Goal: Task Accomplishment & Management: Manage account settings

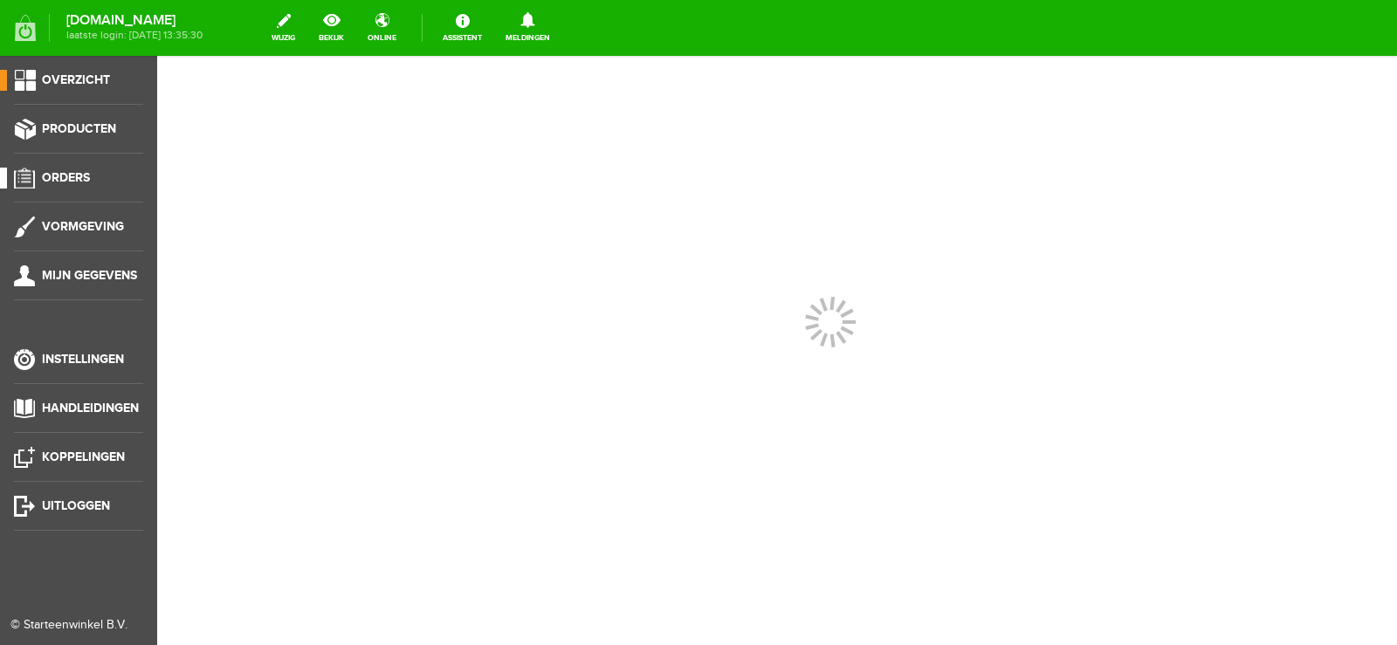
click at [76, 174] on span "Orders" at bounding box center [66, 177] width 48 height 15
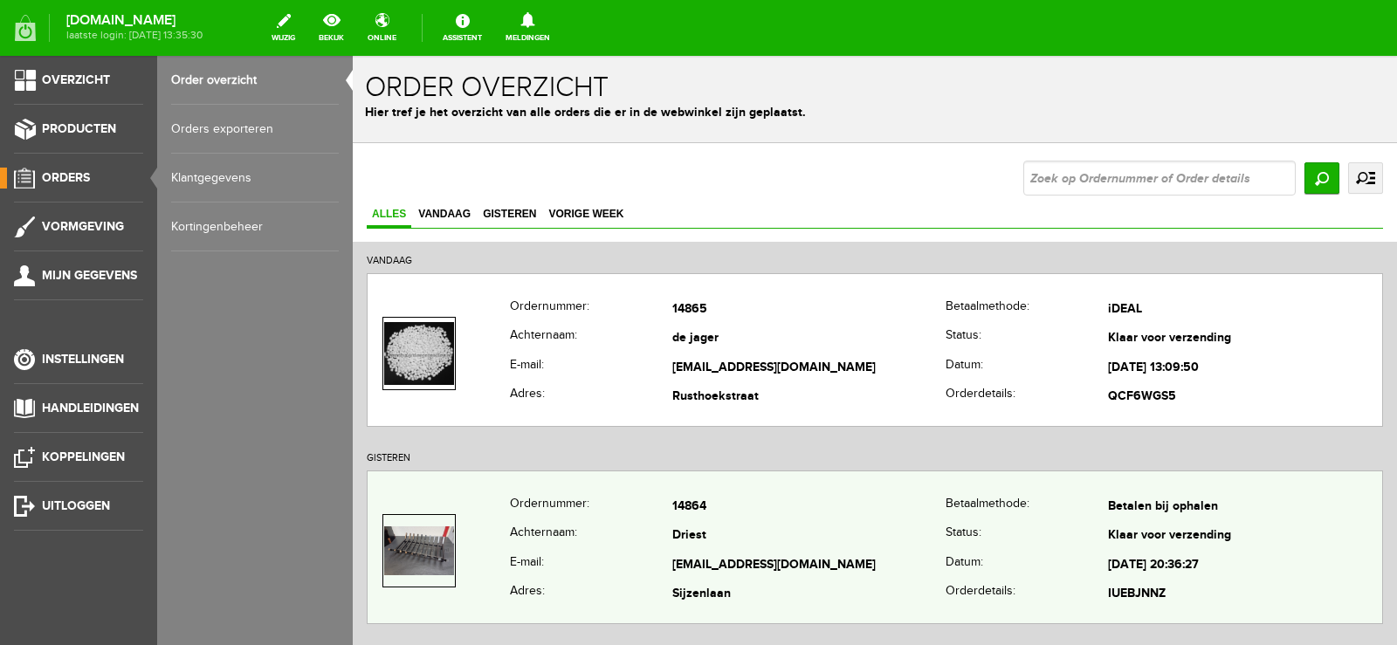
click at [1155, 506] on td "Betalen bij ophalen" at bounding box center [1245, 507] width 274 height 30
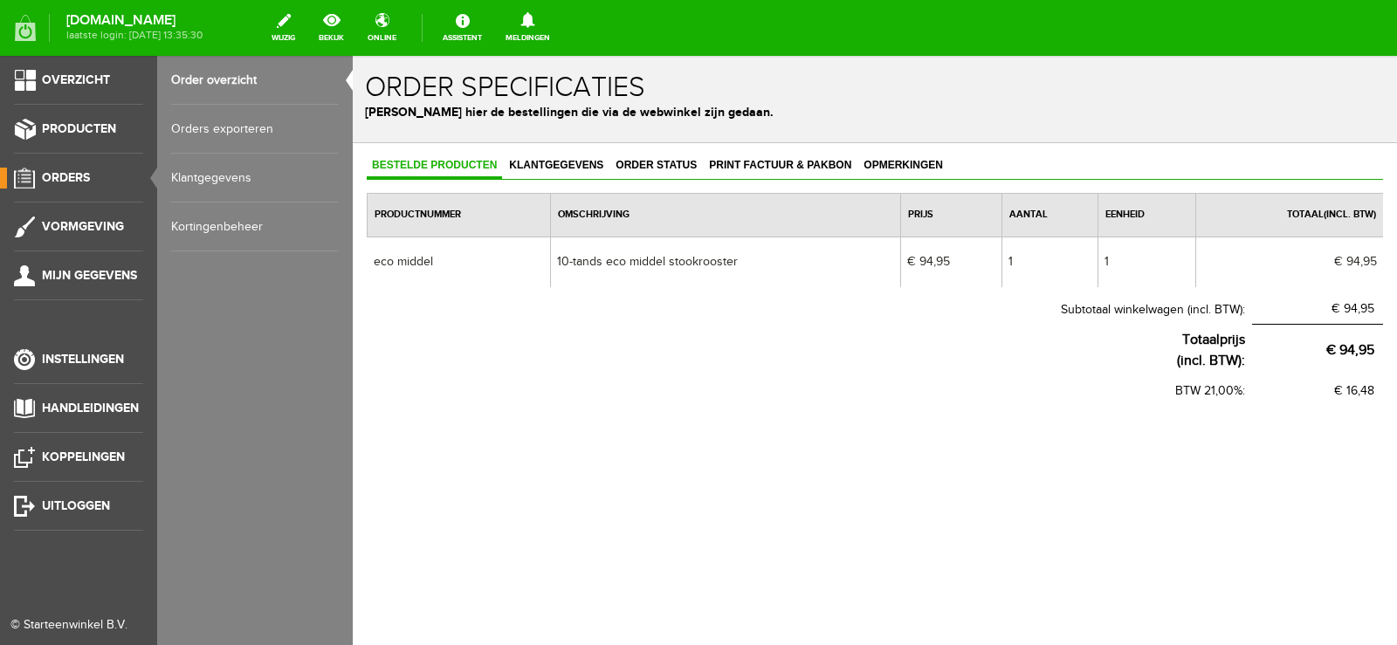
click at [79, 176] on span "Orders" at bounding box center [66, 177] width 48 height 15
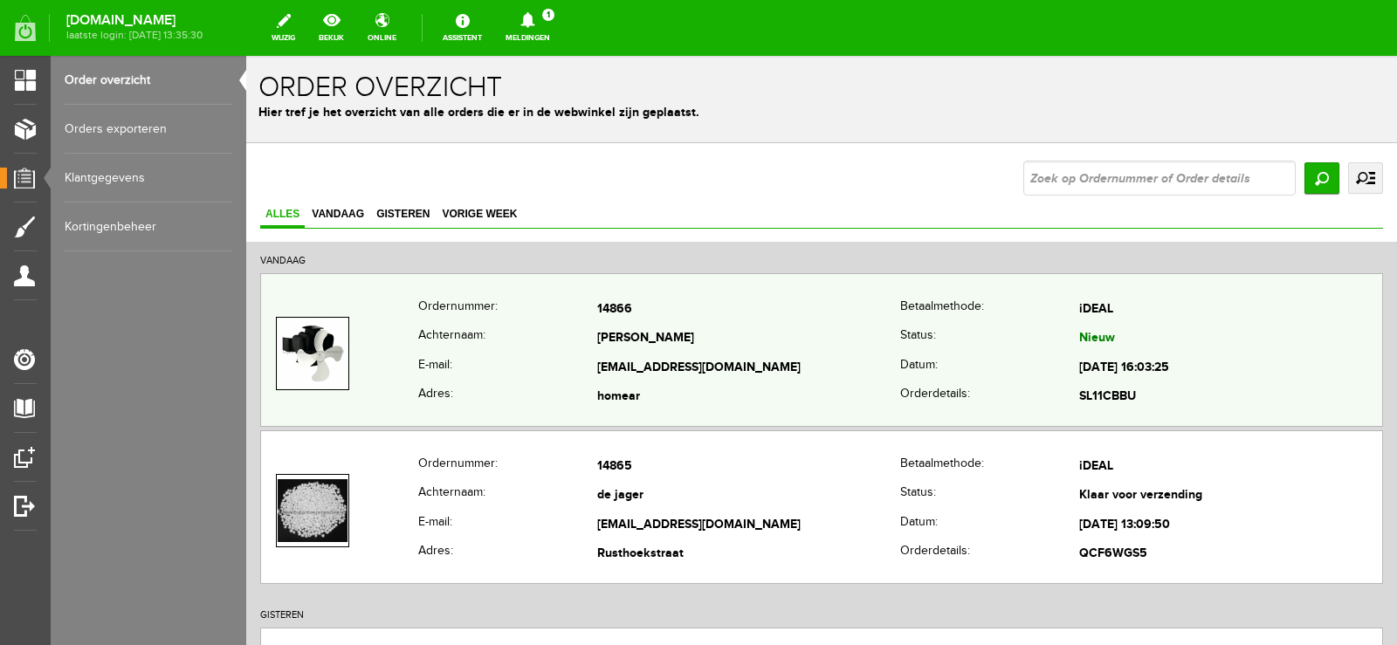
click at [778, 358] on td "[EMAIL_ADDRESS][DOMAIN_NAME]" at bounding box center [748, 369] width 303 height 30
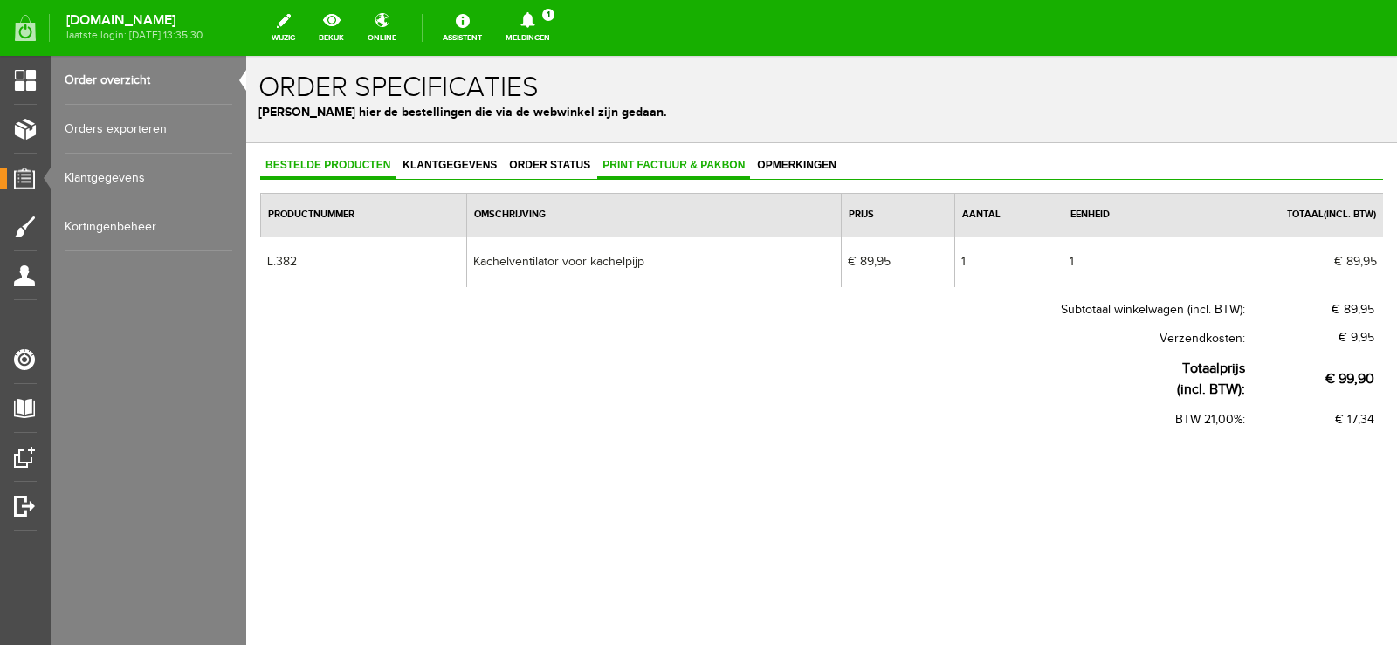
click at [680, 163] on span "Print factuur & pakbon" at bounding box center [673, 165] width 153 height 12
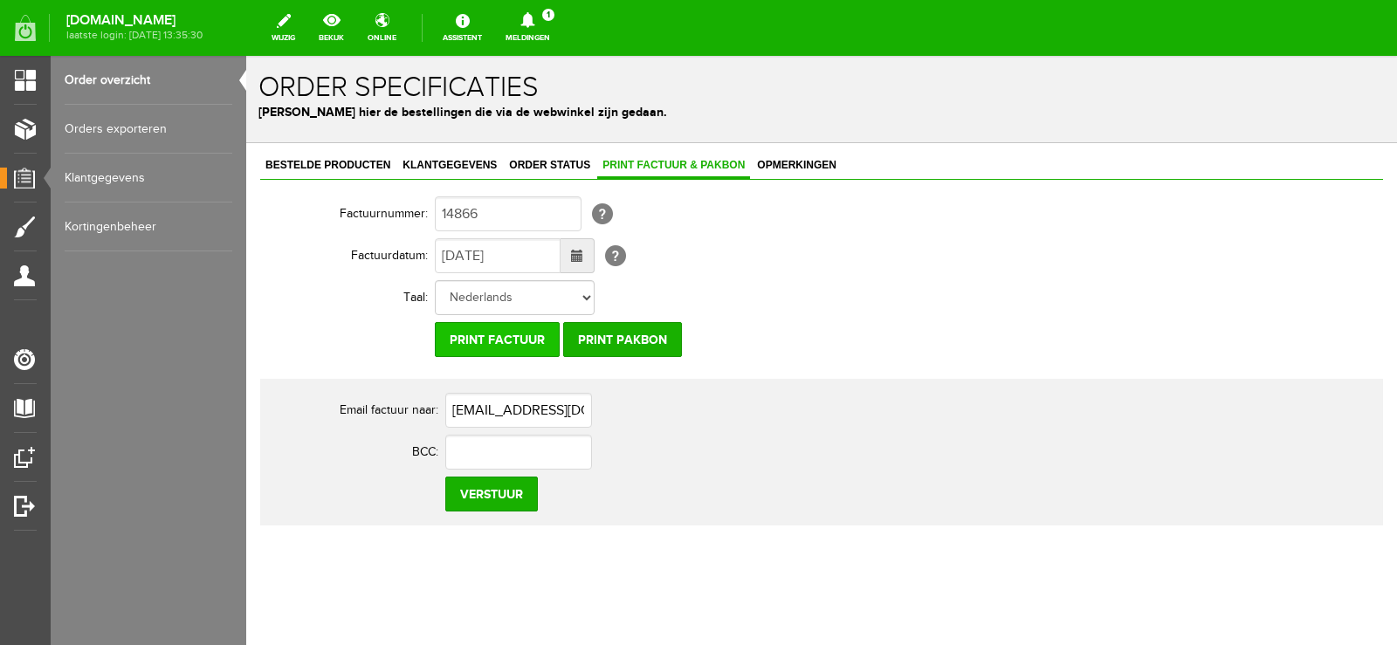
click at [513, 341] on input "Print factuur" at bounding box center [497, 339] width 125 height 35
click at [636, 339] on input "Print pakbon" at bounding box center [622, 339] width 119 height 35
click at [550, 23] on icon at bounding box center [528, 20] width 45 height 16
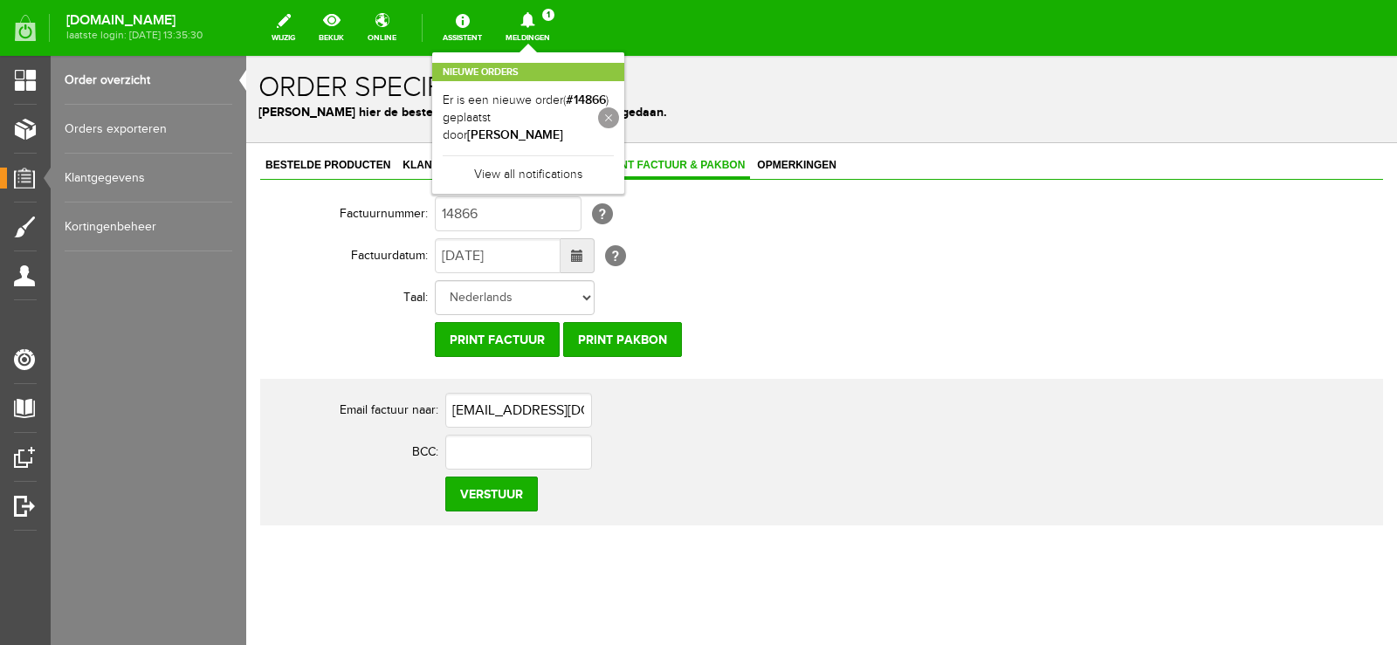
click at [619, 108] on link at bounding box center [608, 117] width 21 height 21
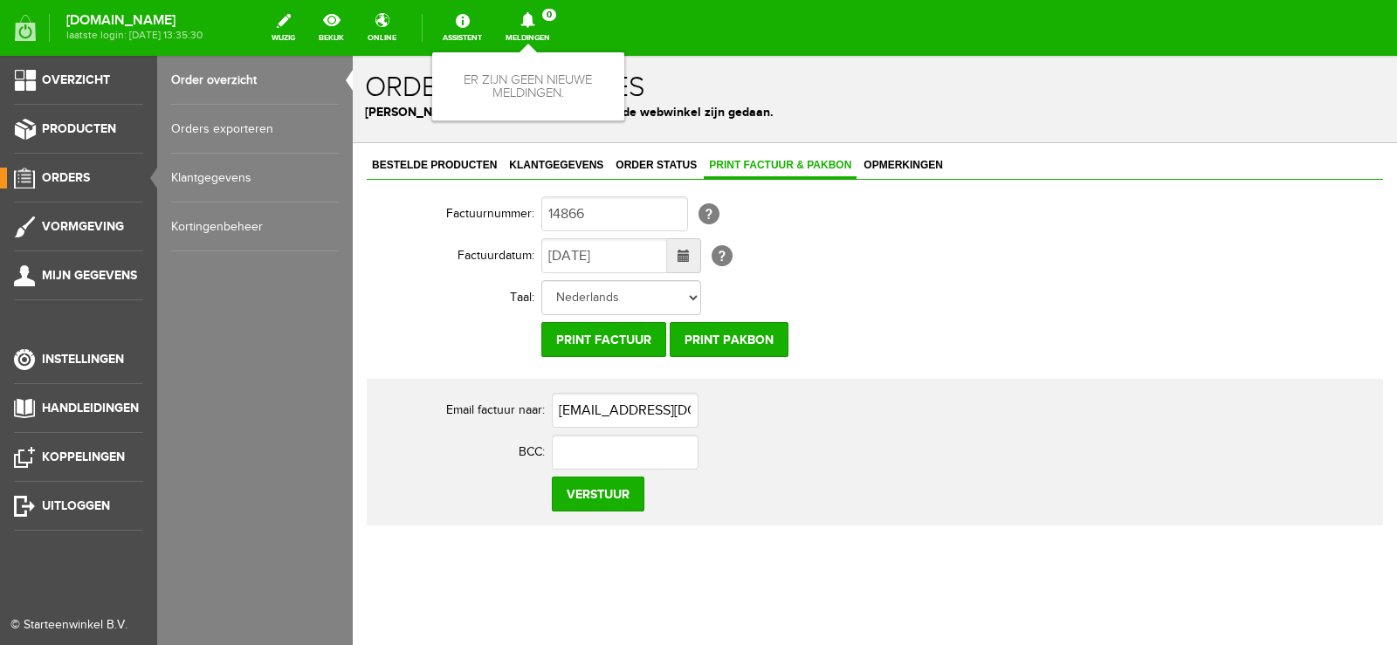
click at [72, 175] on span "Orders" at bounding box center [66, 177] width 48 height 15
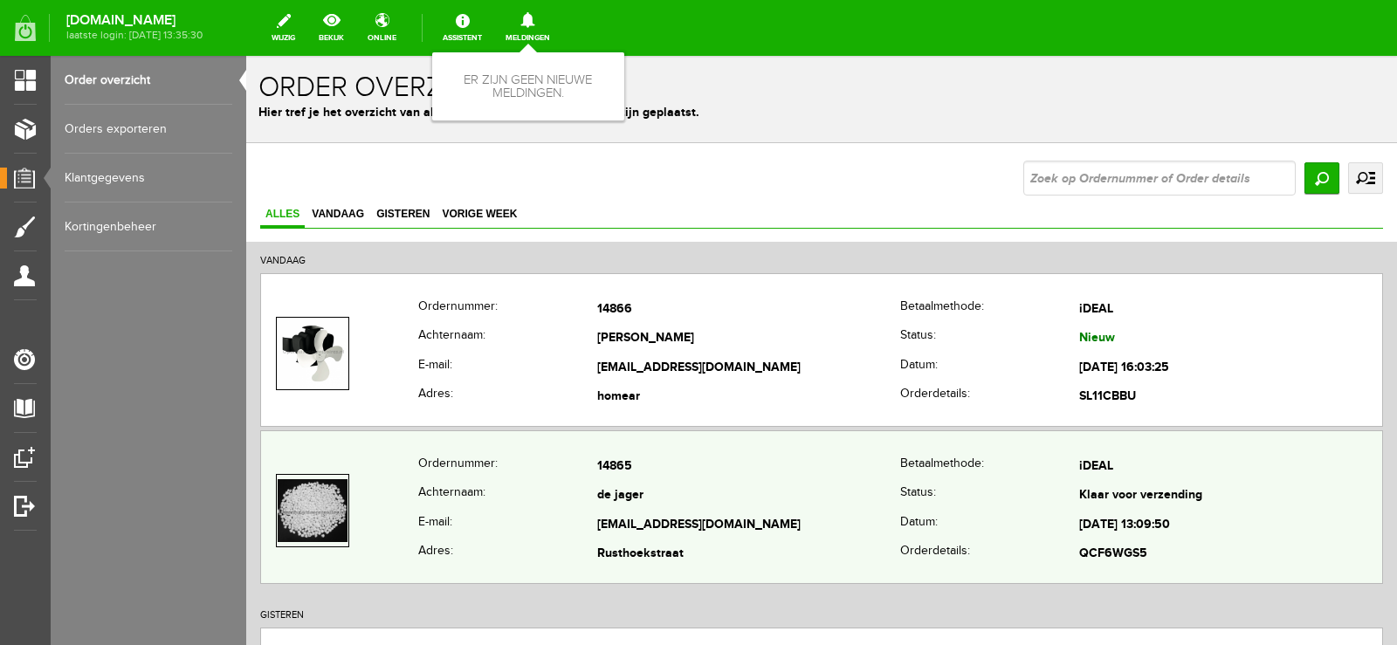
click at [911, 520] on th "Datum:" at bounding box center [989, 526] width 179 height 30
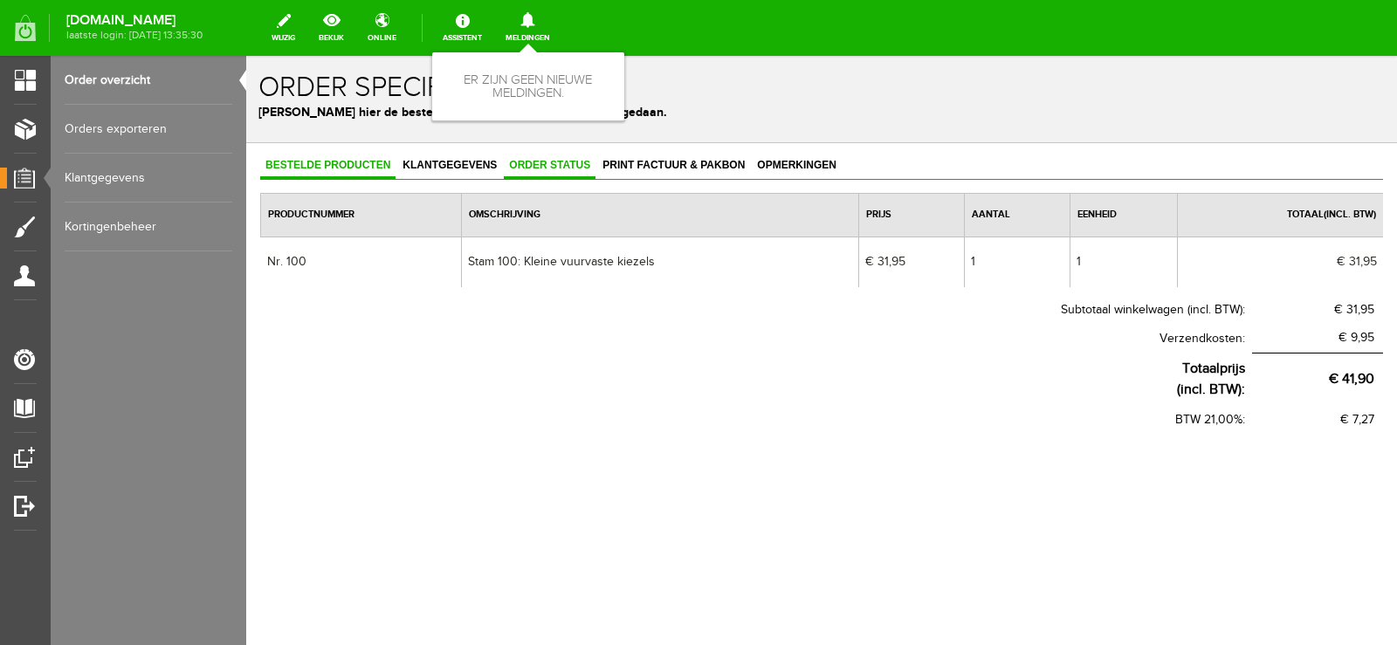
click at [546, 165] on span "Order status" at bounding box center [550, 165] width 92 height 12
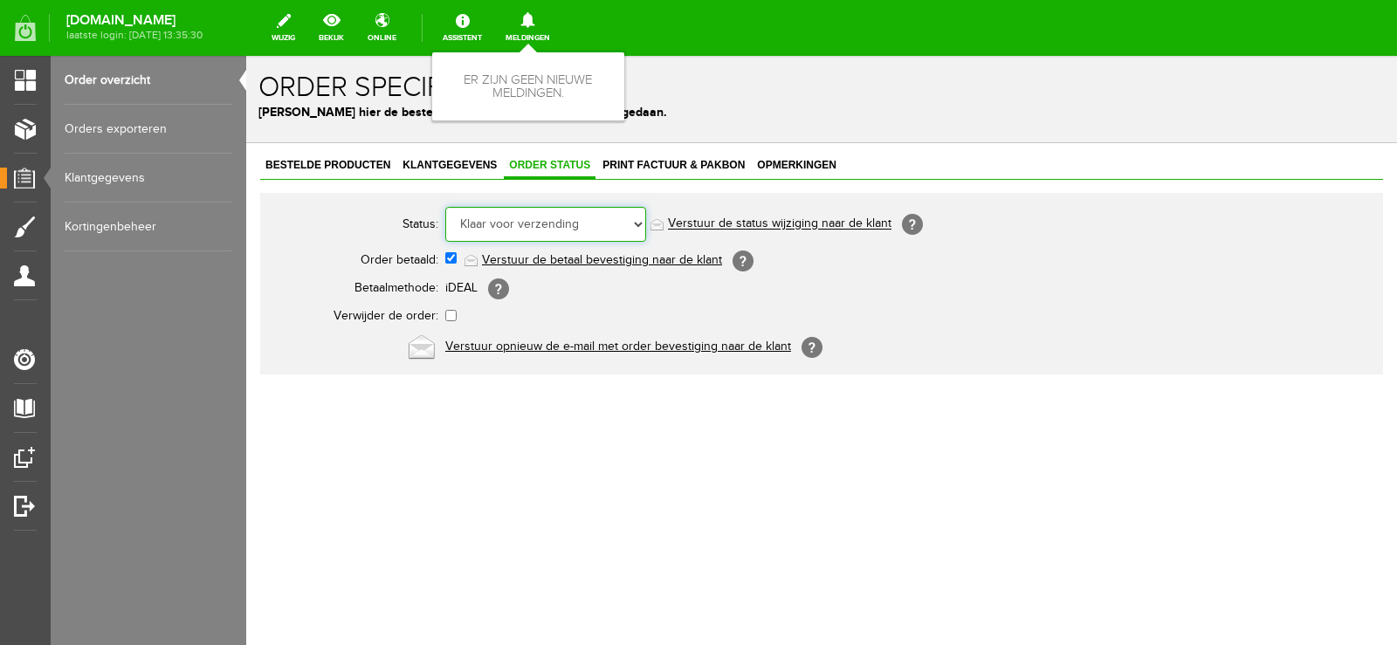
click at [638, 223] on select "Order niet afgerond Nieuw Order in behandeling Wacht op leverancier Wacht op be…" at bounding box center [545, 224] width 201 height 35
select select "5"
click at [445, 207] on select "Order niet afgerond Nieuw Order in behandeling Wacht op leverancier Wacht op be…" at bounding box center [545, 224] width 201 height 35
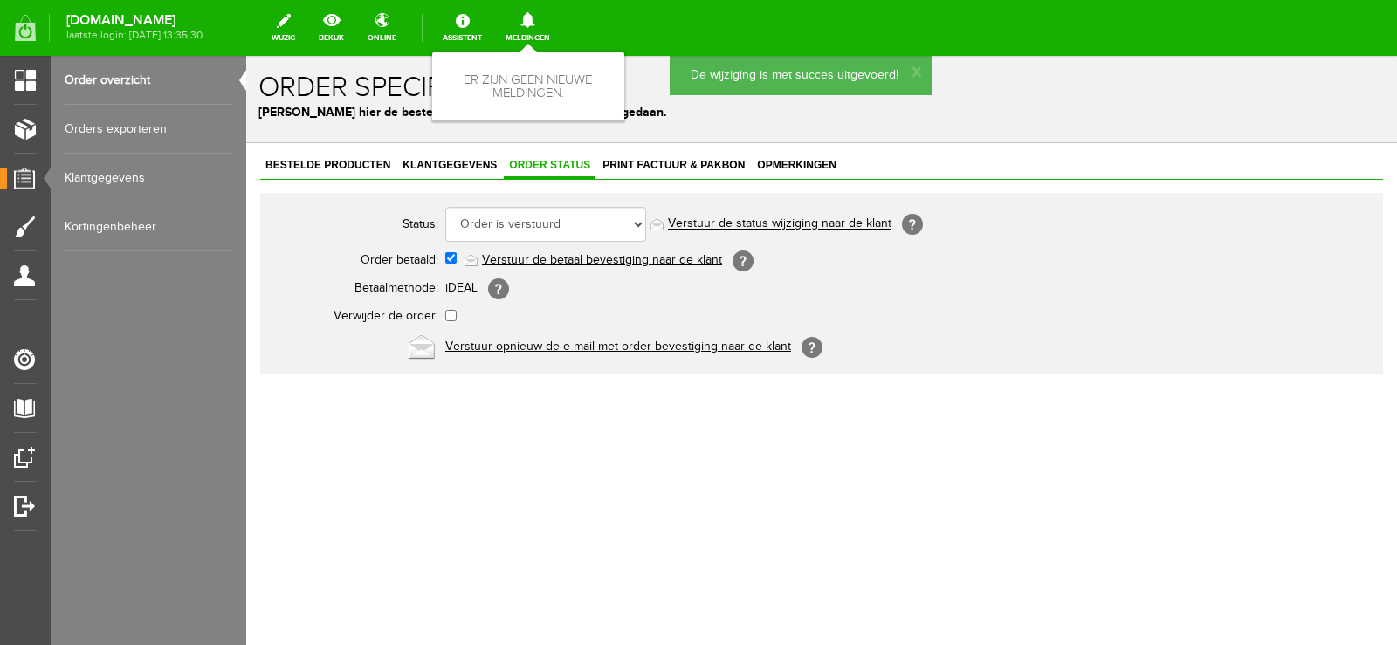
click at [802, 222] on link "Verstuur de status wijziging naar de klant" at bounding box center [780, 224] width 224 height 14
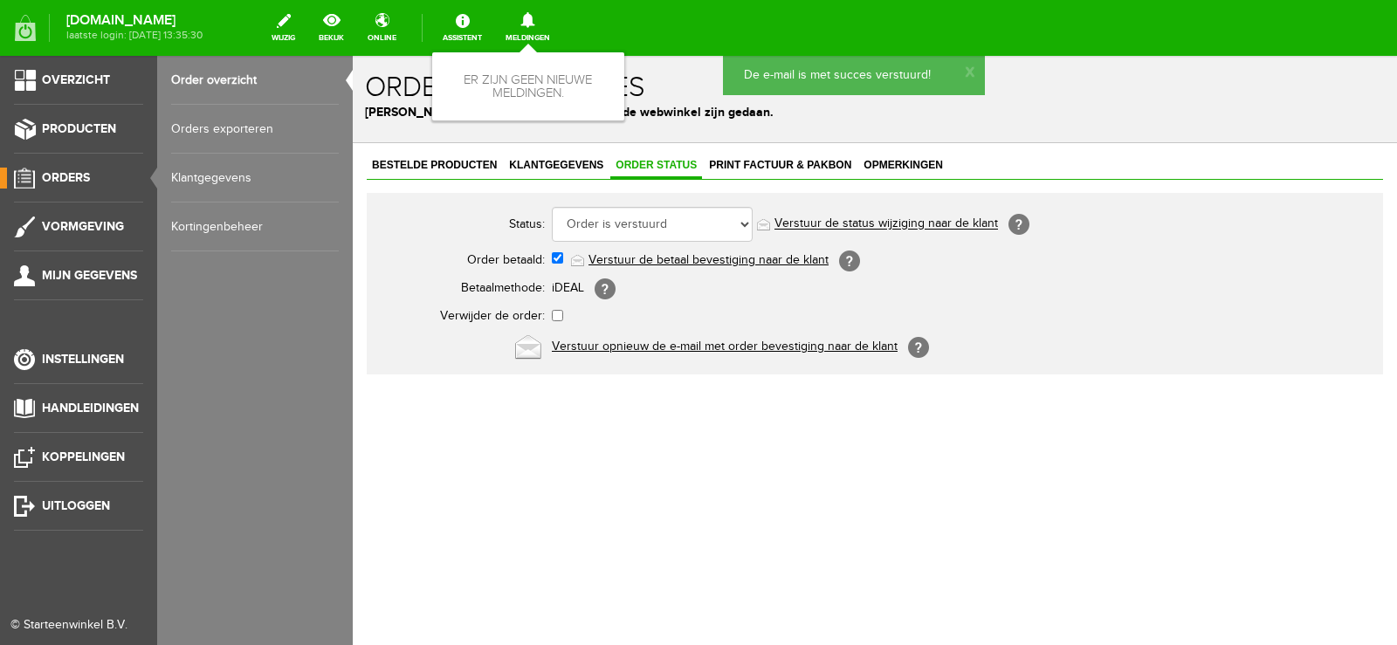
click at [61, 170] on span "Orders" at bounding box center [66, 177] width 48 height 15
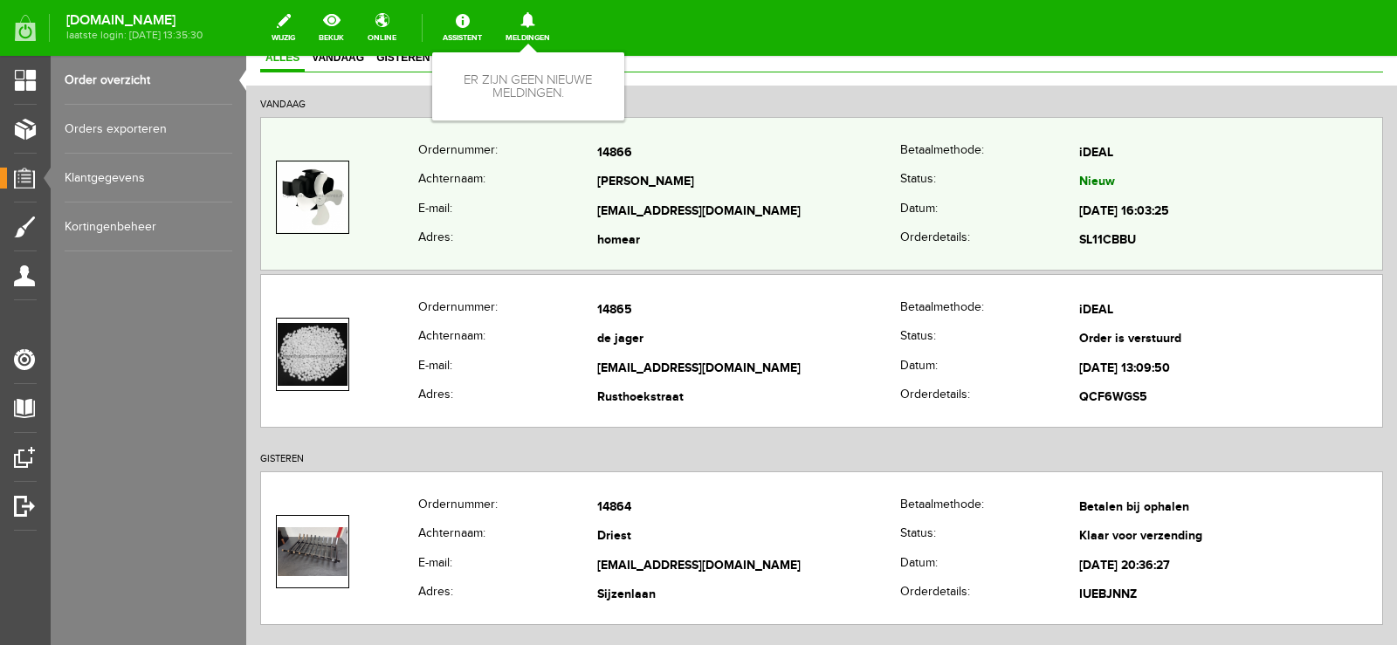
scroll to position [262, 0]
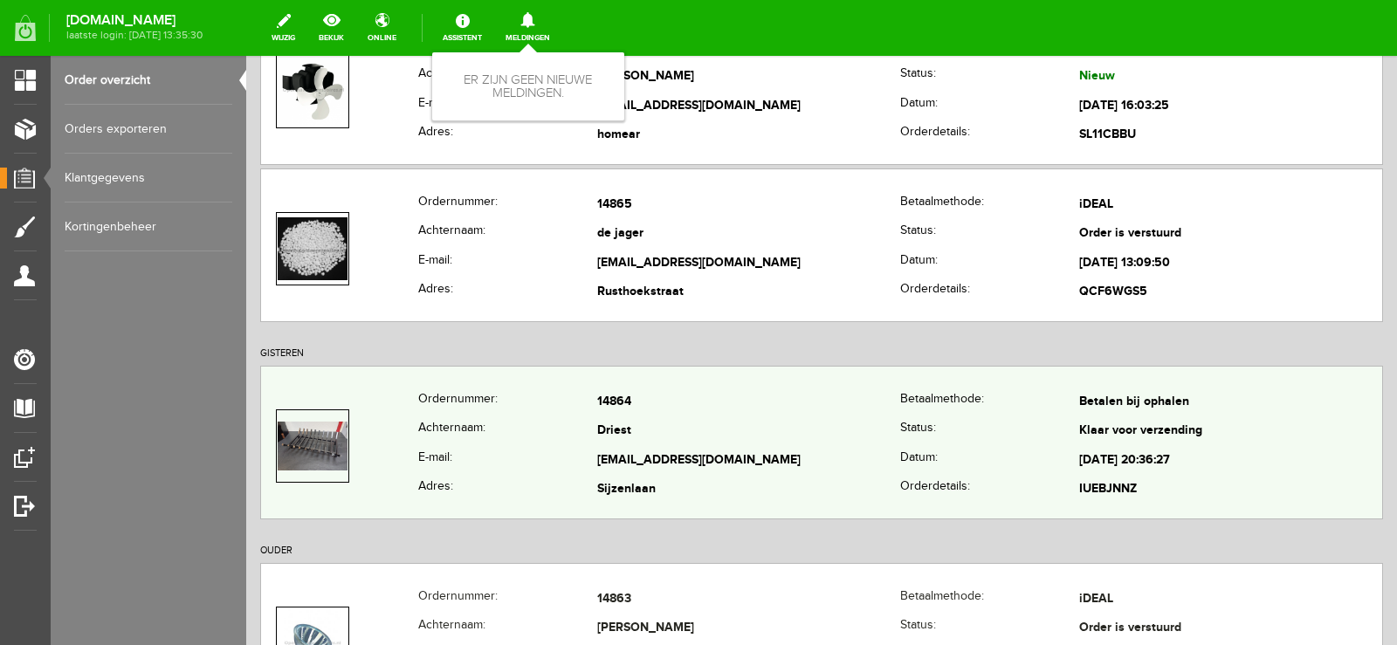
click at [802, 434] on td "Driest" at bounding box center [748, 432] width 303 height 30
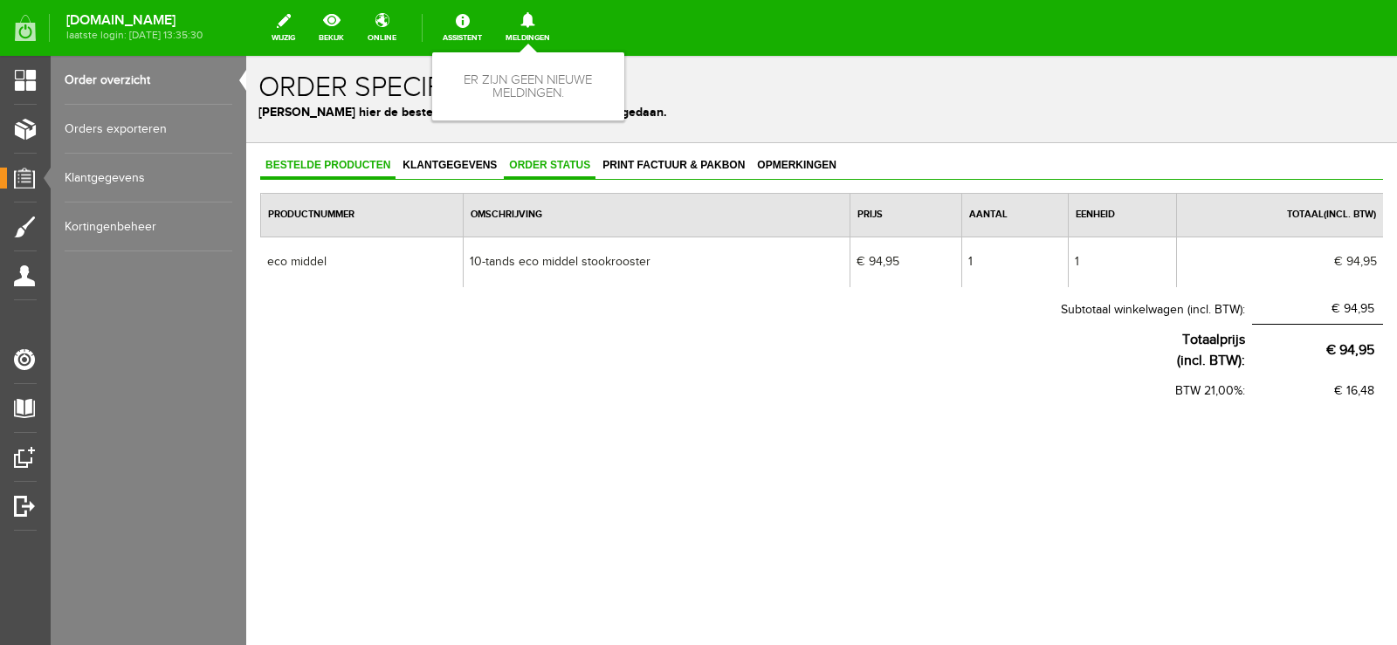
click at [534, 159] on span "Order status" at bounding box center [550, 165] width 92 height 12
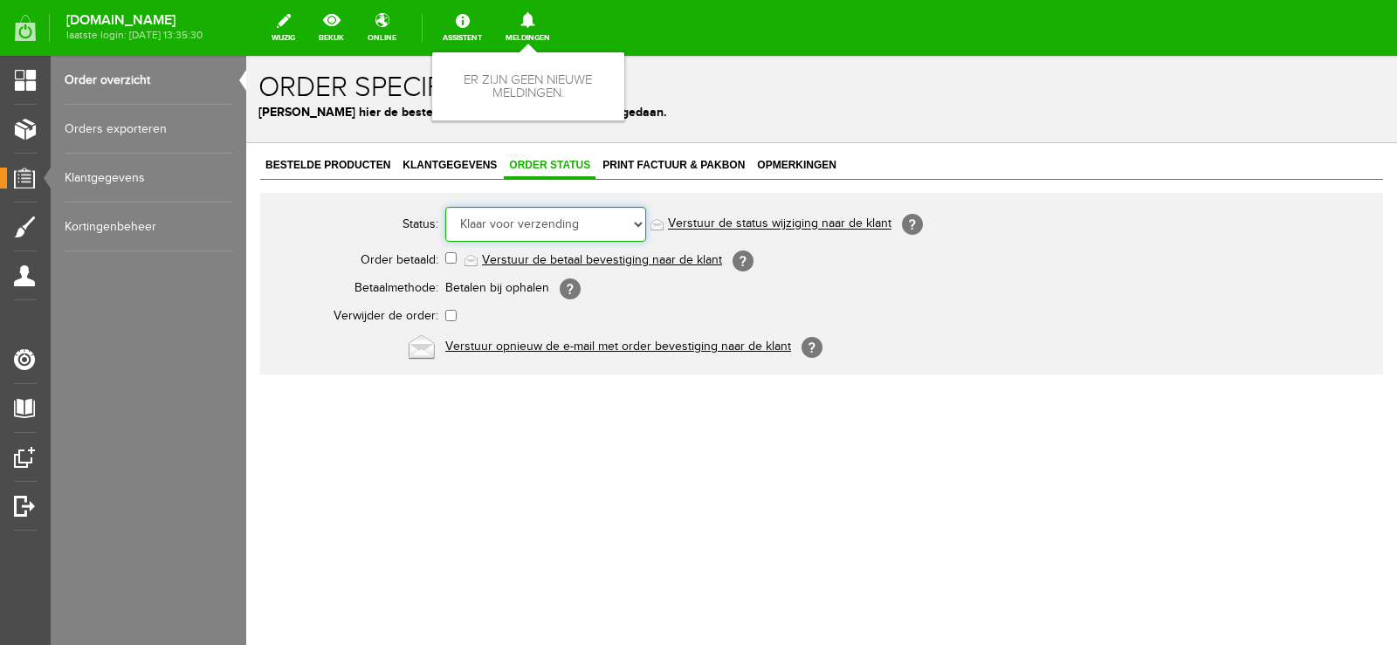
click at [637, 222] on select "Order niet afgerond Nieuw Order in behandeling Wacht op leverancier Wacht op be…" at bounding box center [545, 224] width 201 height 35
select select "5"
click at [445, 207] on select "Order niet afgerond Nieuw Order in behandeling Wacht op leverancier Wacht op be…" at bounding box center [545, 224] width 201 height 35
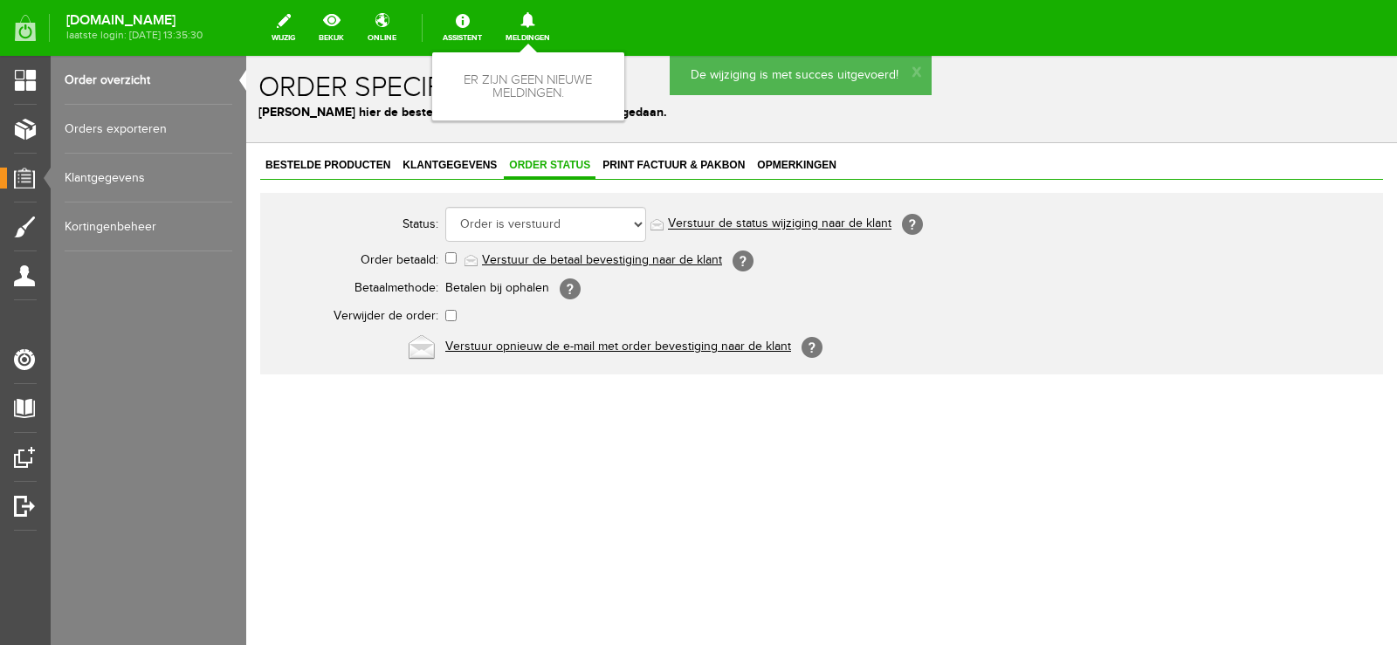
click at [801, 224] on link "Verstuur de status wijziging naar de klant" at bounding box center [780, 224] width 224 height 14
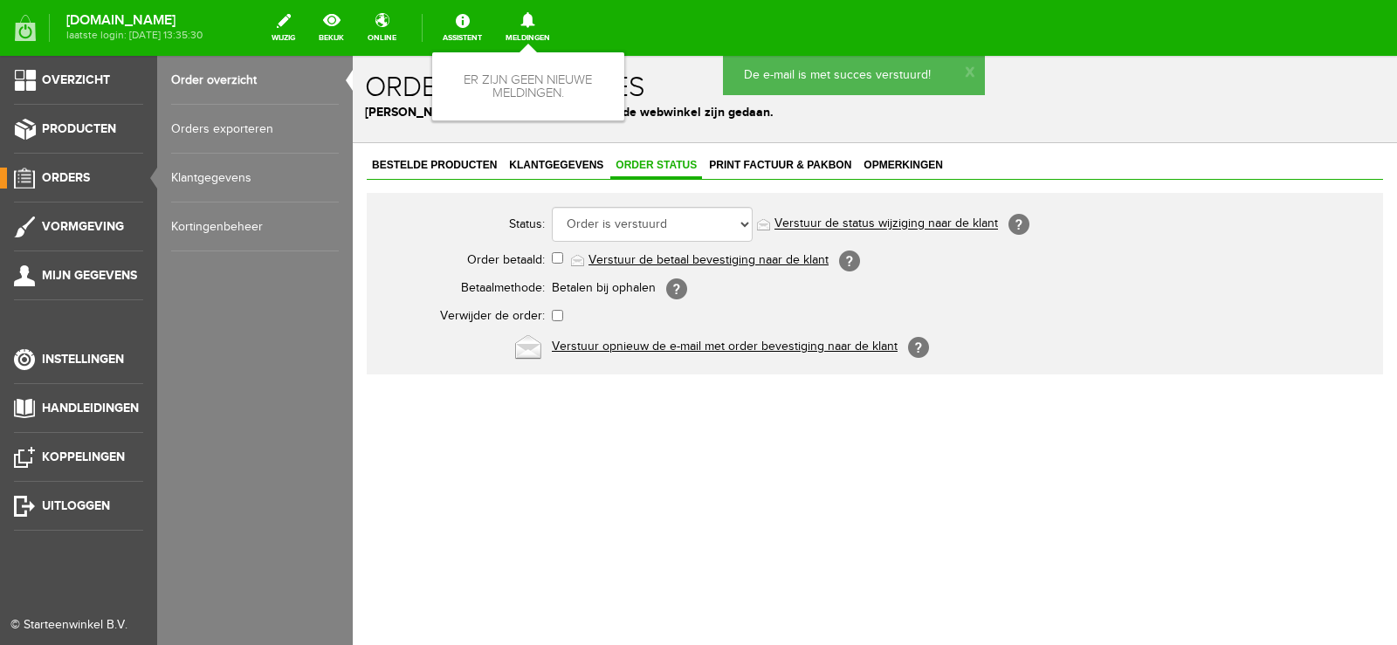
click at [80, 175] on span "Orders" at bounding box center [66, 177] width 48 height 15
